Goal: Information Seeking & Learning: Learn about a topic

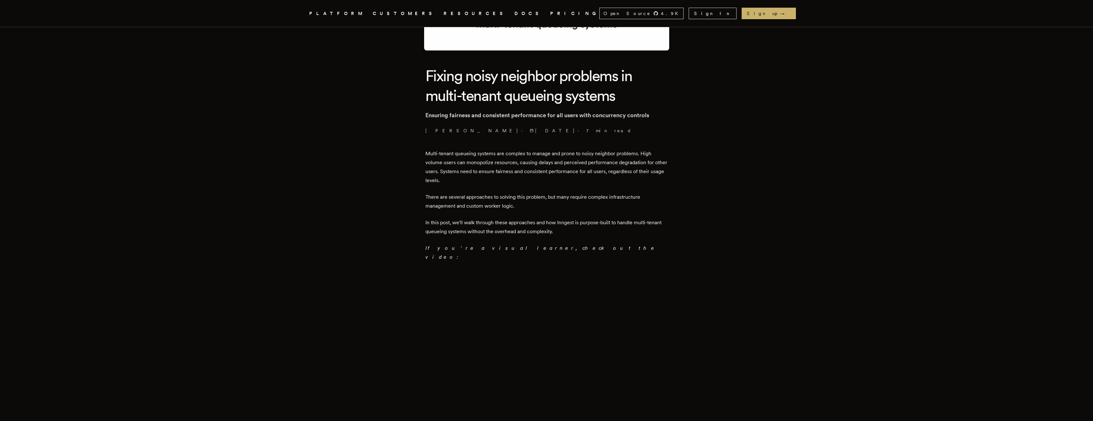
click at [464, 155] on p "Multi-tenant queueing systems are complex to manage and prone to noisy neighbor…" at bounding box center [546, 167] width 242 height 36
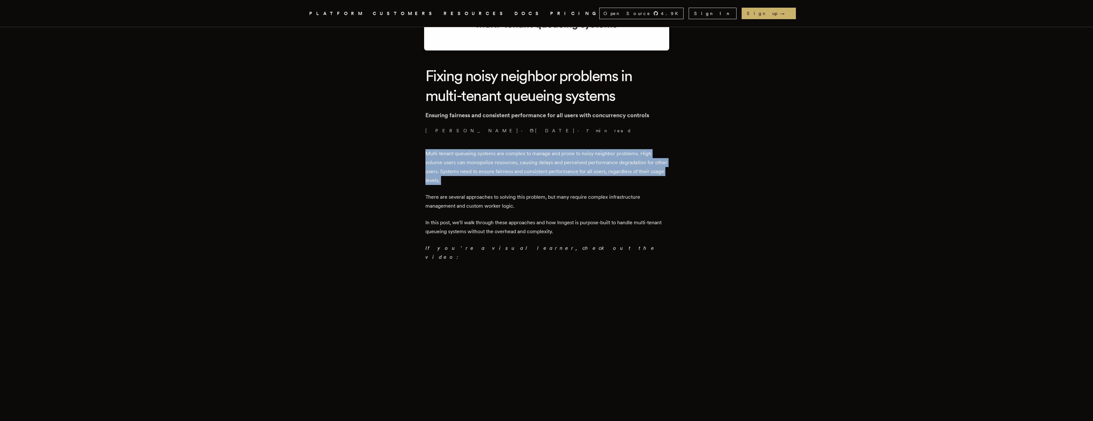
drag, startPoint x: 464, startPoint y: 155, endPoint x: 489, endPoint y: 174, distance: 31.5
click at [487, 173] on p "Multi-tenant queueing systems are complex to manage and prone to noisy neighbor…" at bounding box center [546, 167] width 242 height 36
click at [489, 174] on p "Multi-tenant queueing systems are complex to manage and prone to noisy neighbor…" at bounding box center [546, 167] width 242 height 36
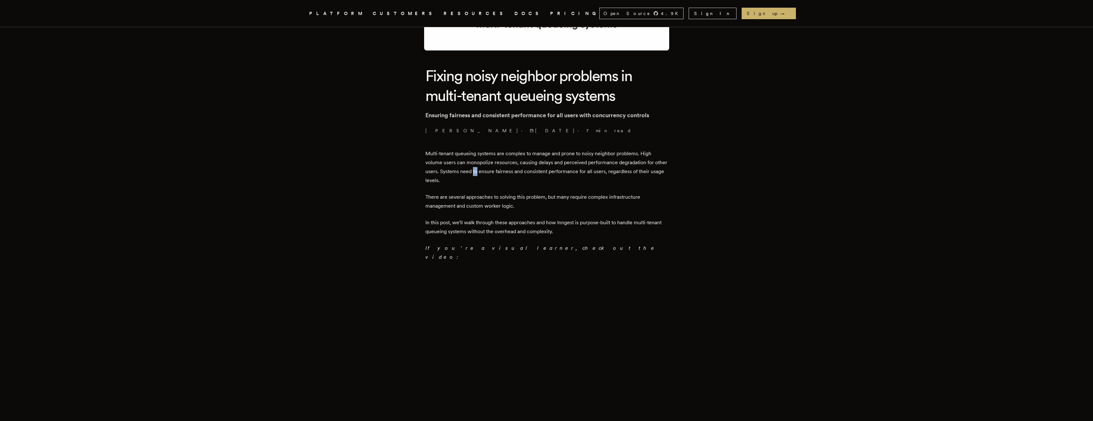
click at [489, 174] on p "Multi-tenant queueing systems are complex to manage and prone to noisy neighbor…" at bounding box center [546, 167] width 242 height 36
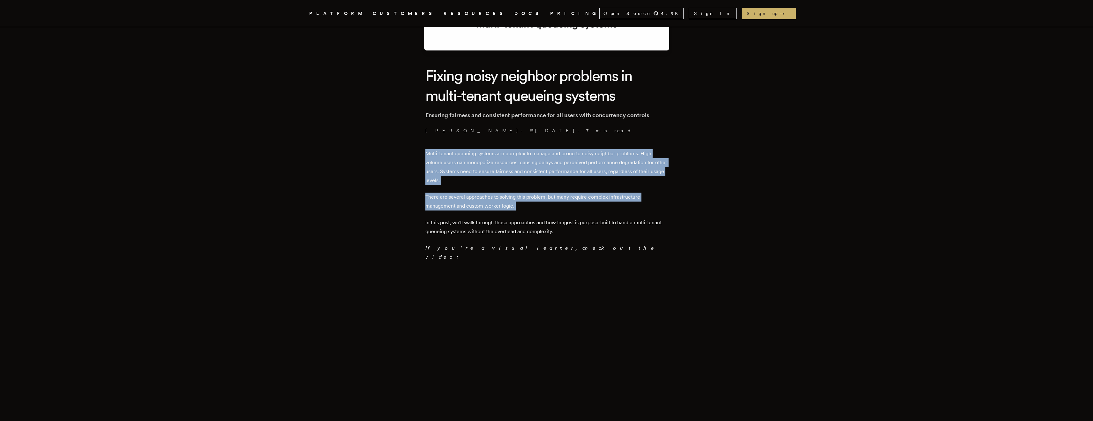
drag, startPoint x: 489, startPoint y: 174, endPoint x: 534, endPoint y: 203, distance: 53.6
click at [544, 209] on p "There are several approaches to solving this problem, but many require complex …" at bounding box center [546, 201] width 242 height 18
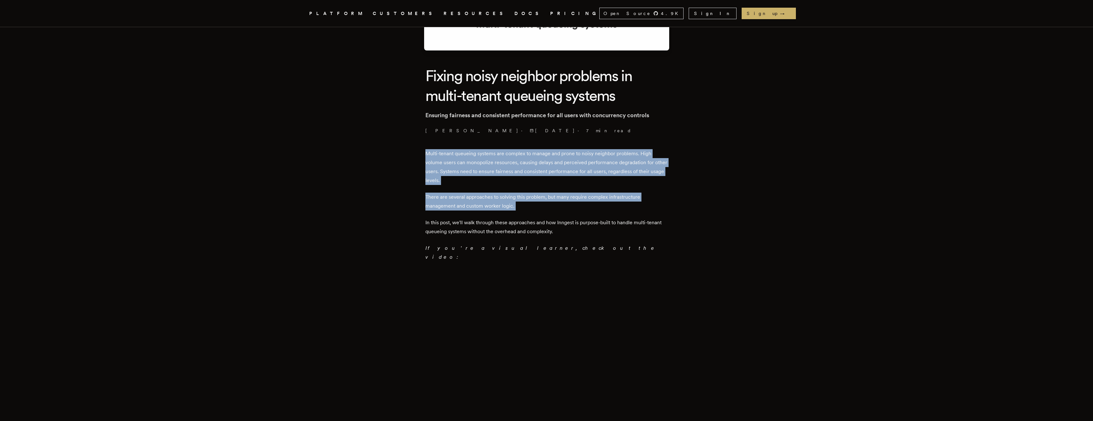
drag, startPoint x: 550, startPoint y: 186, endPoint x: 531, endPoint y: 144, distance: 46.4
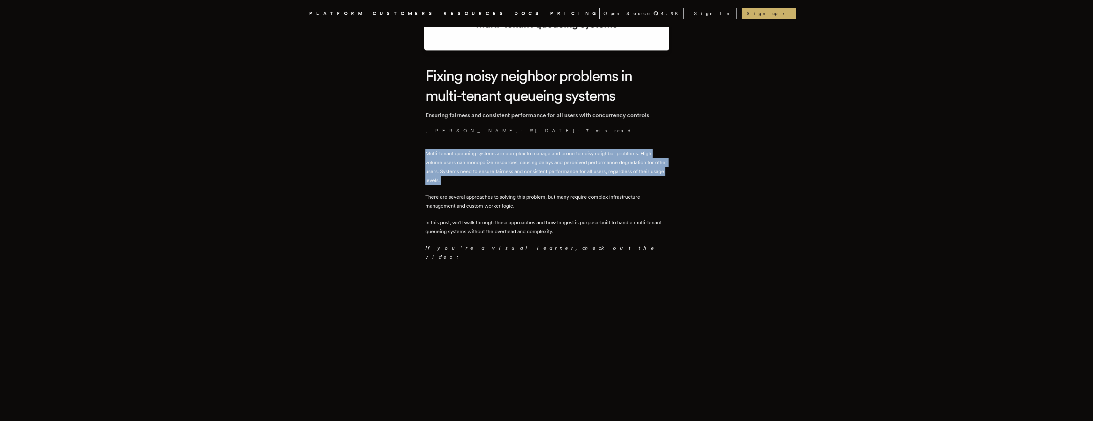
drag, startPoint x: 531, startPoint y: 144, endPoint x: 541, endPoint y: 197, distance: 53.7
click at [541, 197] on p "There are several approaches to solving this problem, but many require complex …" at bounding box center [546, 201] width 242 height 18
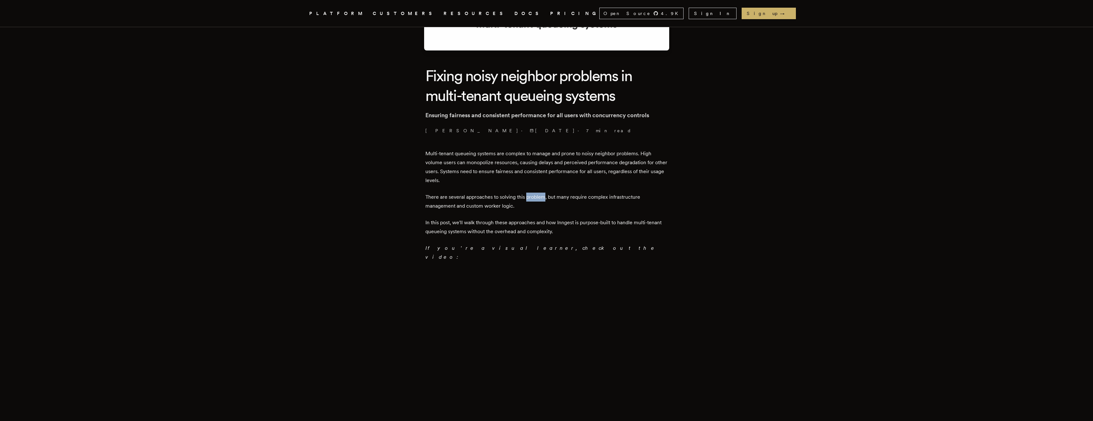
click at [541, 197] on p "There are several approaches to solving this problem, but many require complex …" at bounding box center [546, 201] width 242 height 18
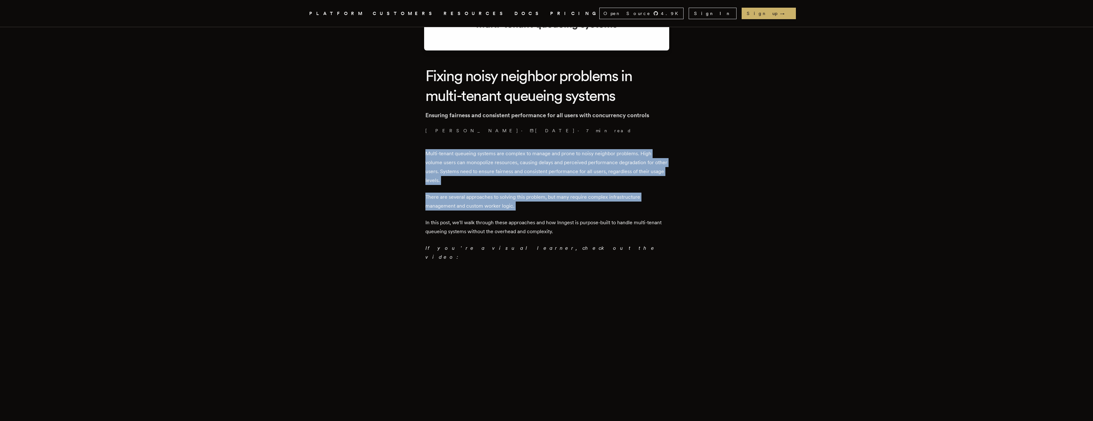
drag, startPoint x: 541, startPoint y: 197, endPoint x: 544, endPoint y: 166, distance: 31.1
click at [544, 166] on p "Multi-tenant queueing systems are complex to manage and prone to noisy neighbor…" at bounding box center [546, 167] width 242 height 36
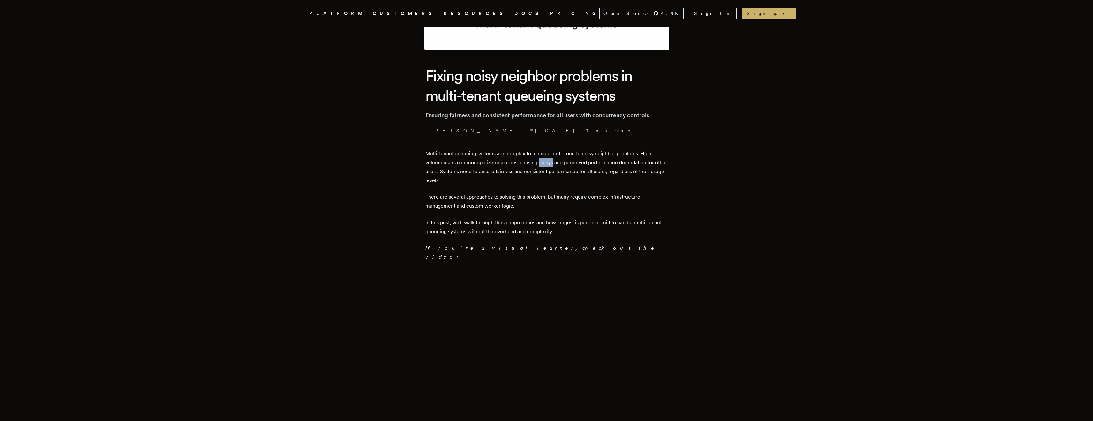
click at [544, 166] on p "Multi-tenant queueing systems are complex to manage and prone to noisy neighbor…" at bounding box center [546, 167] width 242 height 36
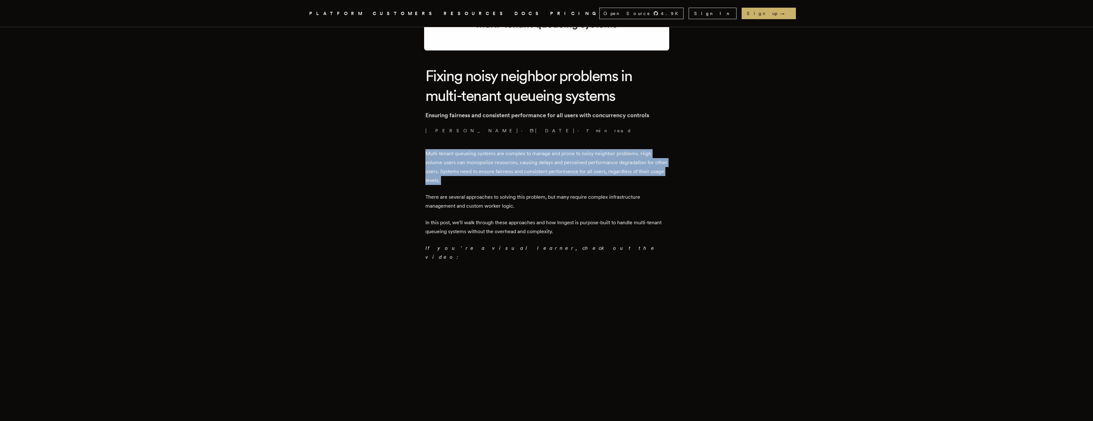
drag, startPoint x: 544, startPoint y: 166, endPoint x: 547, endPoint y: 181, distance: 14.9
click at [547, 181] on p "Multi-tenant queueing systems are complex to manage and prone to noisy neighbor…" at bounding box center [546, 167] width 242 height 36
click at [546, 183] on p "Multi-tenant queueing systems are complex to manage and prone to noisy neighbor…" at bounding box center [546, 167] width 242 height 36
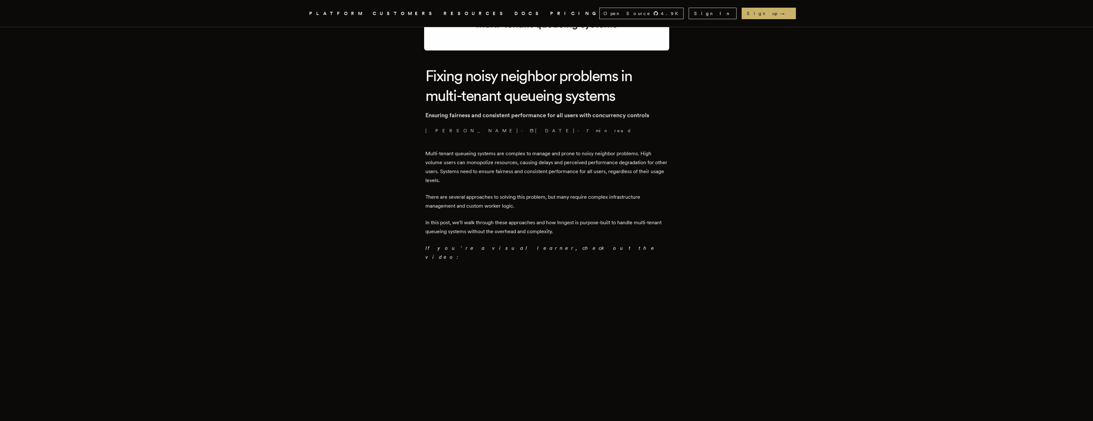
click at [553, 196] on p "There are several approaches to solving this problem, but many require complex …" at bounding box center [546, 201] width 242 height 18
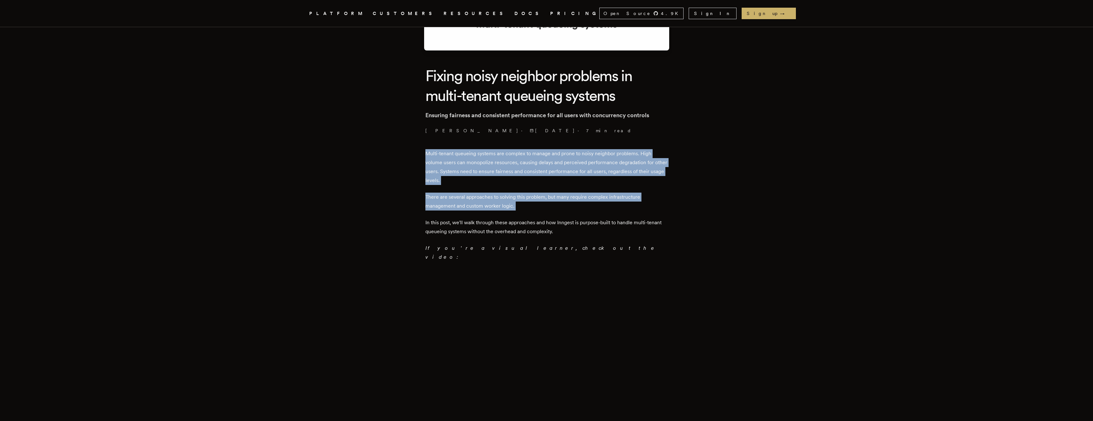
drag, startPoint x: 553, startPoint y: 196, endPoint x: 556, endPoint y: 174, distance: 21.7
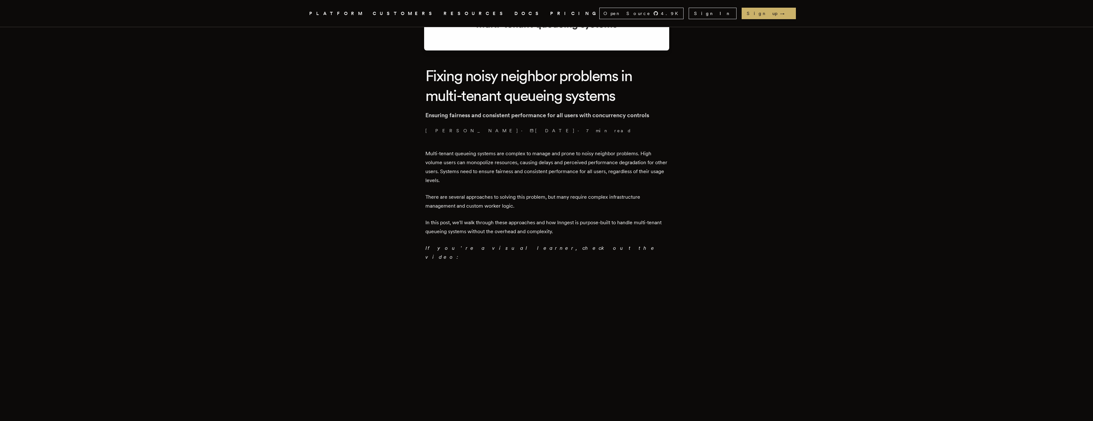
click at [556, 174] on p "Multi-tenant queueing systems are complex to manage and prone to noisy neighbor…" at bounding box center [546, 167] width 242 height 36
click at [559, 174] on p "Multi-tenant queueing systems are complex to manage and prone to noisy neighbor…" at bounding box center [546, 167] width 242 height 36
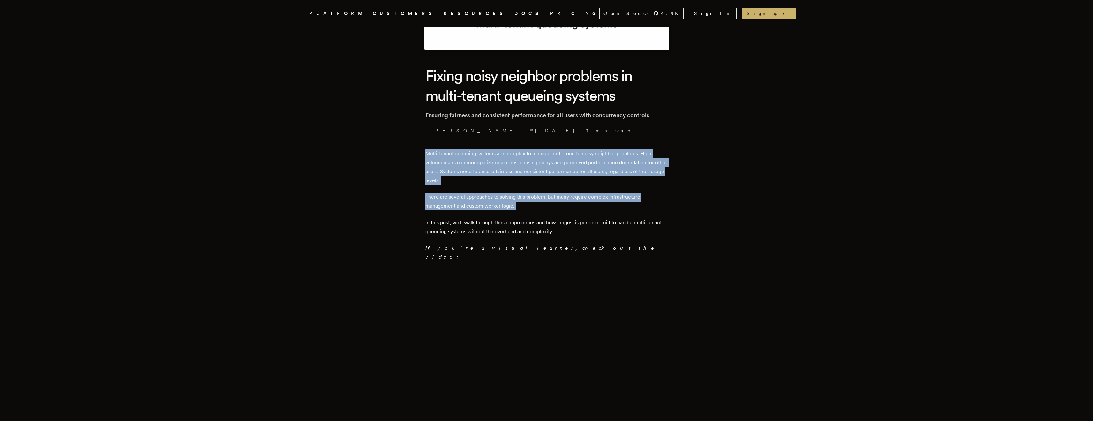
drag, startPoint x: 559, startPoint y: 174, endPoint x: 560, endPoint y: 199, distance: 24.9
click at [560, 199] on p "There are several approaches to solving this problem, but many require complex …" at bounding box center [546, 201] width 242 height 18
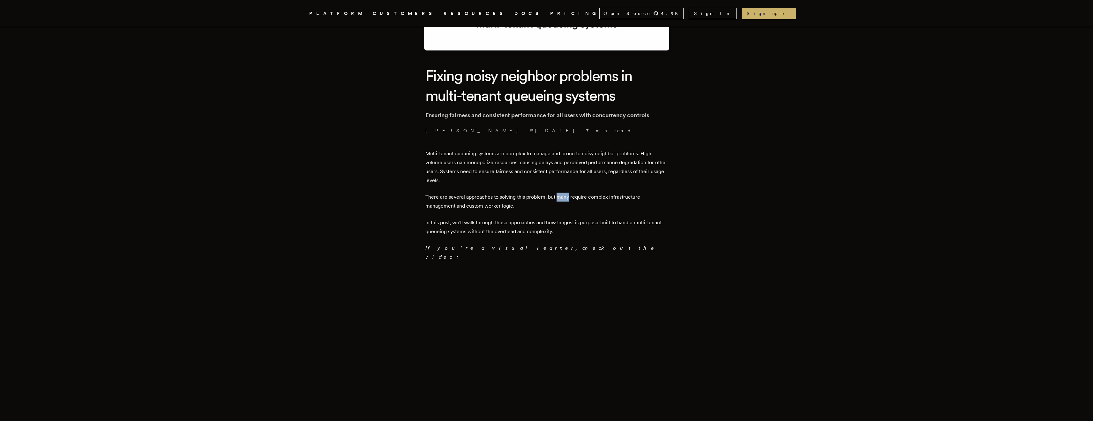
click at [560, 199] on p "There are several approaches to solving this problem, but many require complex …" at bounding box center [546, 201] width 242 height 18
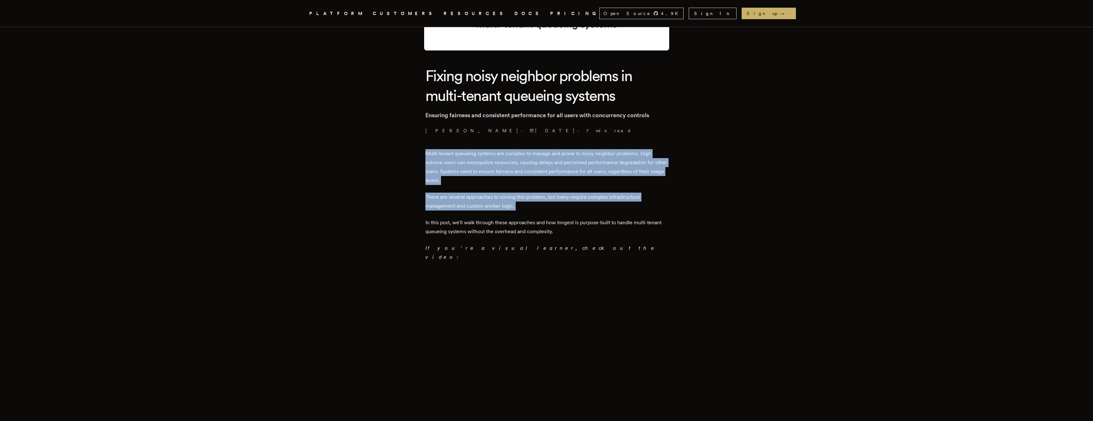
drag, startPoint x: 560, startPoint y: 199, endPoint x: 582, endPoint y: 144, distance: 59.3
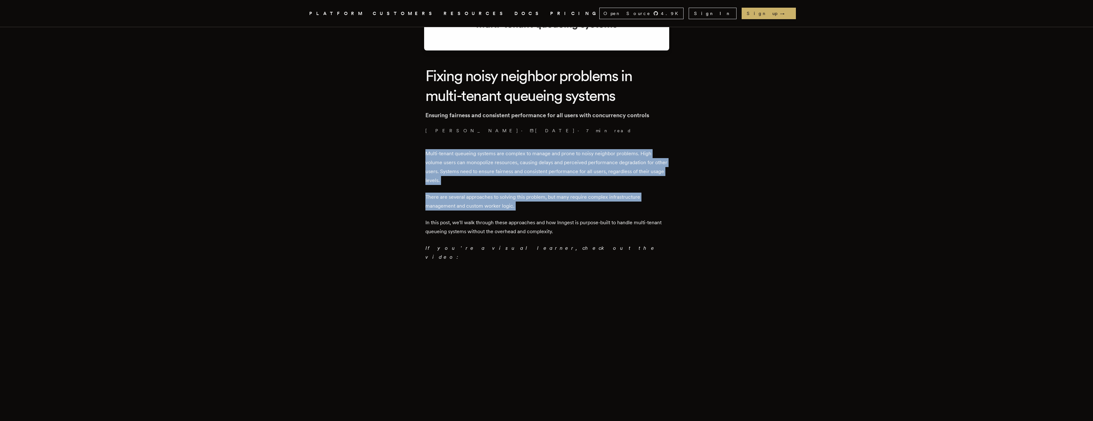
drag, startPoint x: 570, startPoint y: 203, endPoint x: 569, endPoint y: 212, distance: 8.4
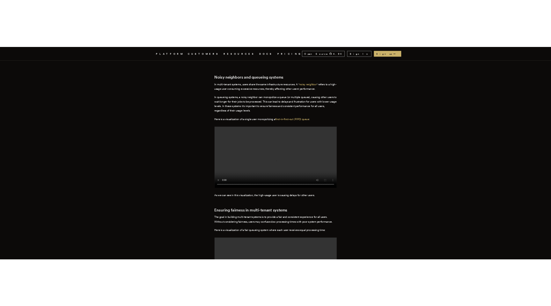
scroll to position [513, 0]
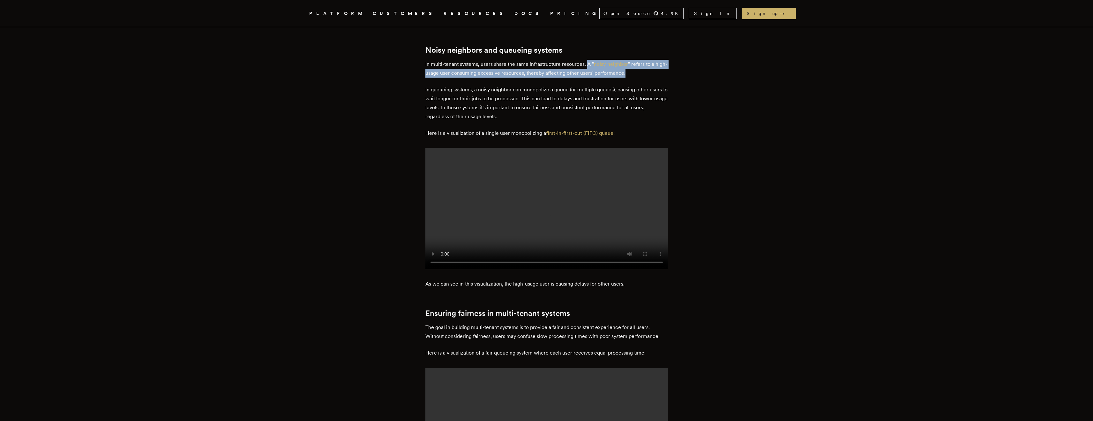
drag, startPoint x: 651, startPoint y: 63, endPoint x: 588, endPoint y: 54, distance: 64.4
click at [588, 60] on p "In multi-tenant systems, users share the same infrastructure resources. A " noi…" at bounding box center [546, 69] width 242 height 18
copy p "A " noisy neighbor " refers to a high-usage user consuming excessive resources,…"
